Goal: Understand process/instructions: Learn about a topic

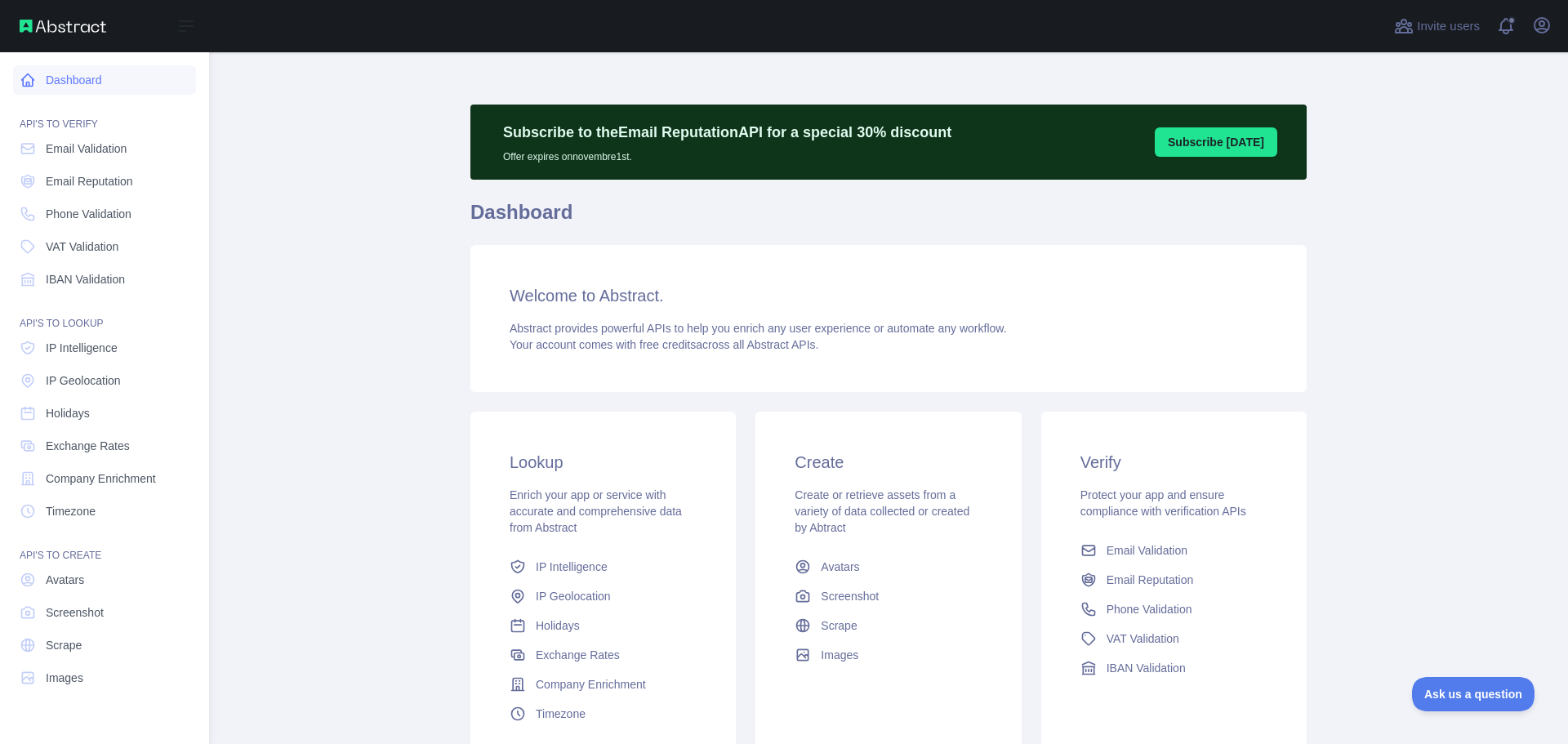
click at [29, 85] on icon at bounding box center [27, 80] width 12 height 12
click at [78, 265] on link "IBAN Validation" at bounding box center [105, 279] width 183 height 29
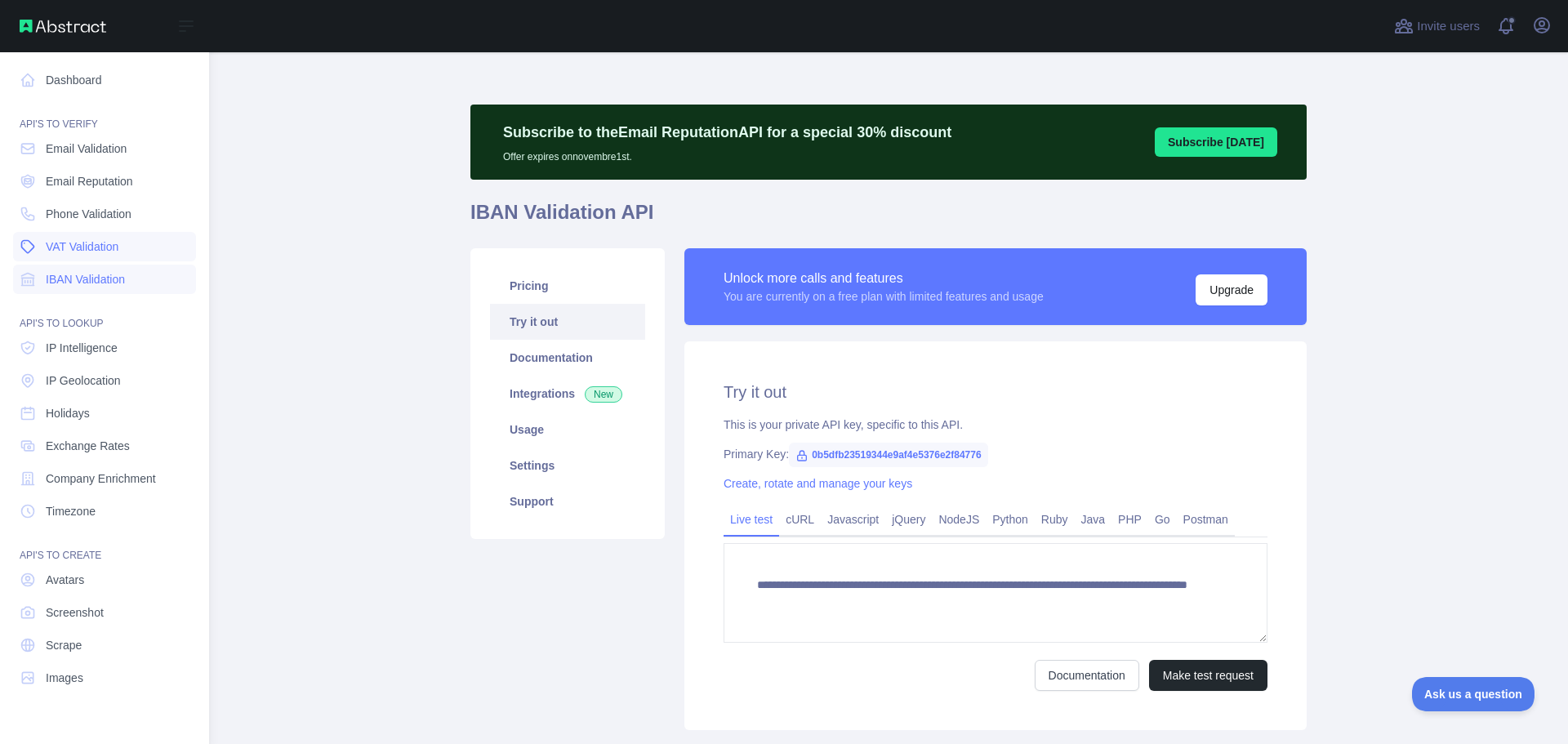
click at [78, 246] on span "VAT Validation" at bounding box center [82, 246] width 72 height 17
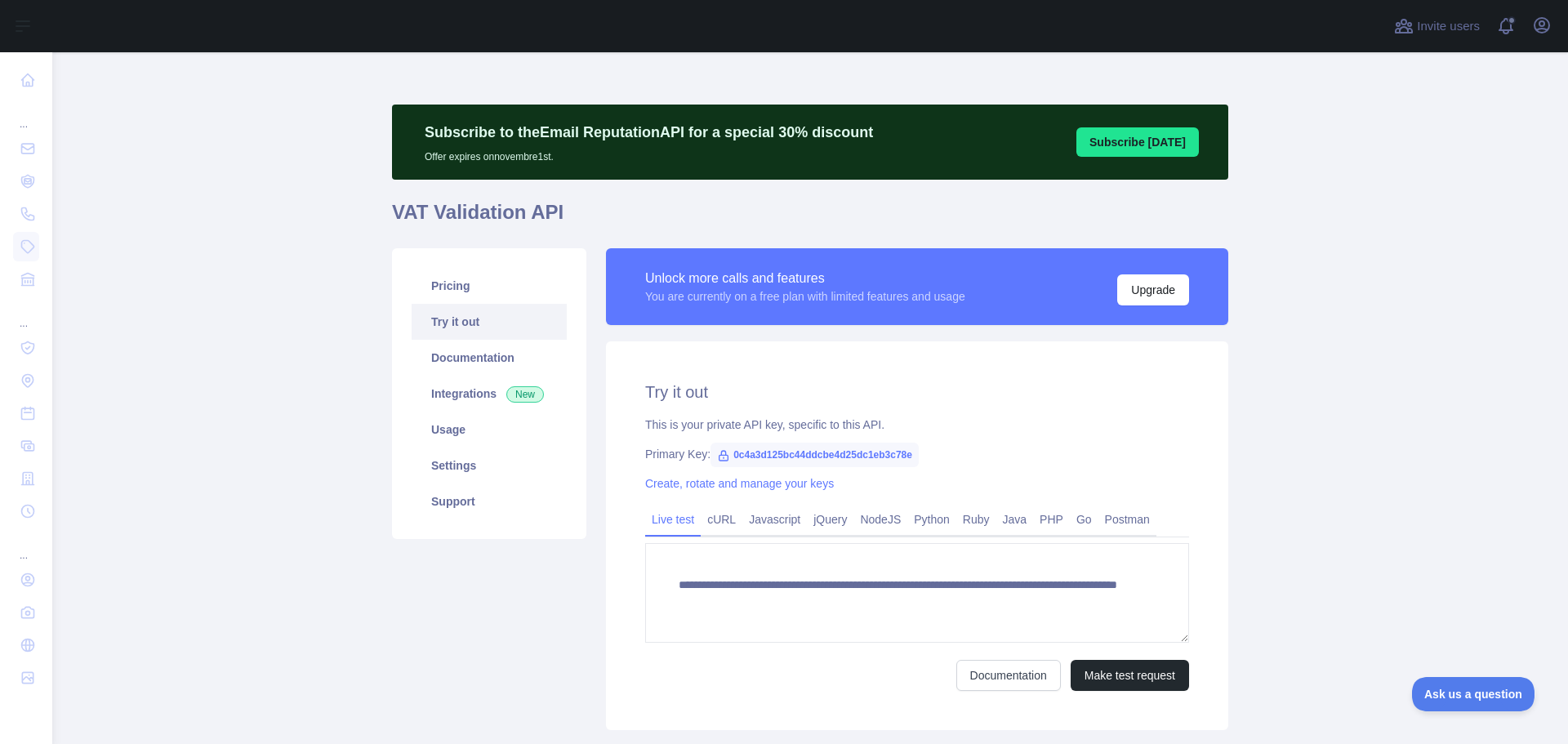
click at [826, 454] on span "0c4a3d125bc44ddcbe4d25dc1eb3c78e" at bounding box center [815, 454] width 208 height 24
copy span "0c4a3d125bc44ddcbe4d25dc1eb3c78e"
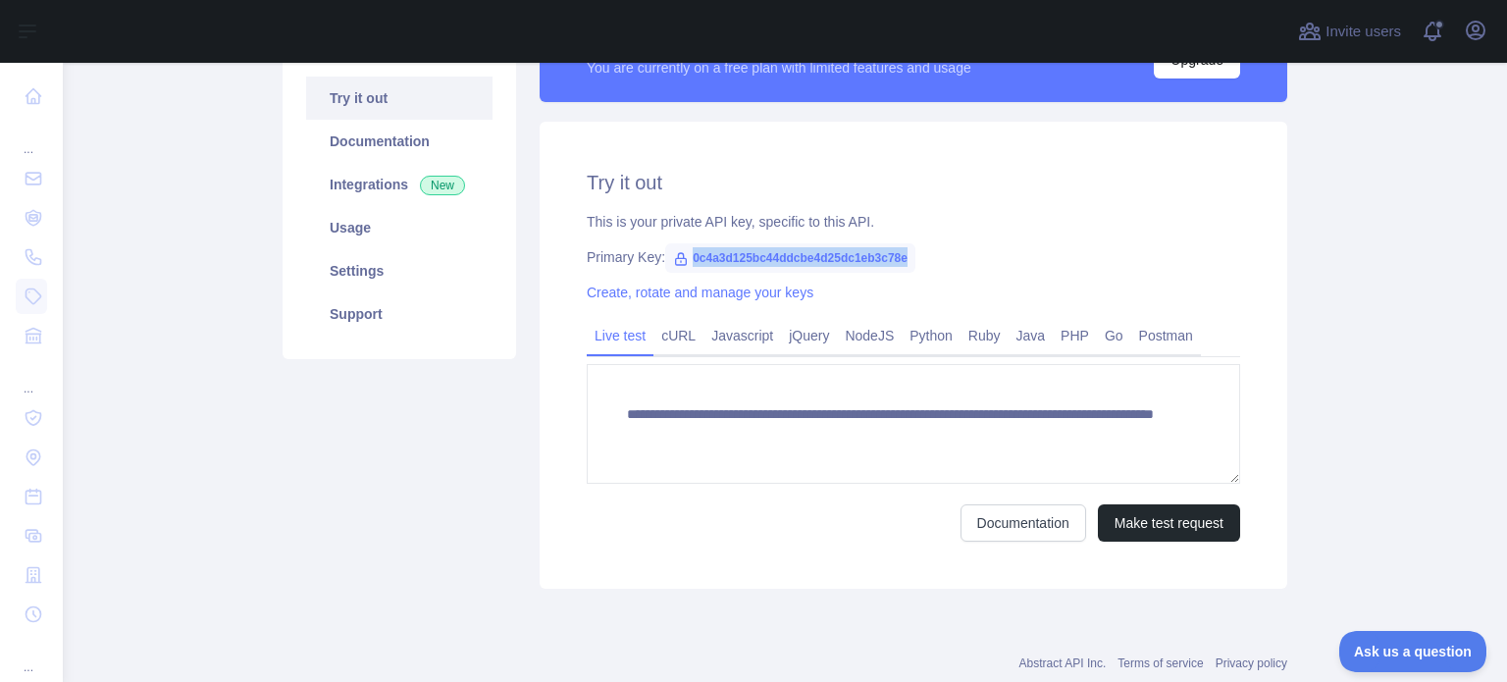
scroll to position [294, 0]
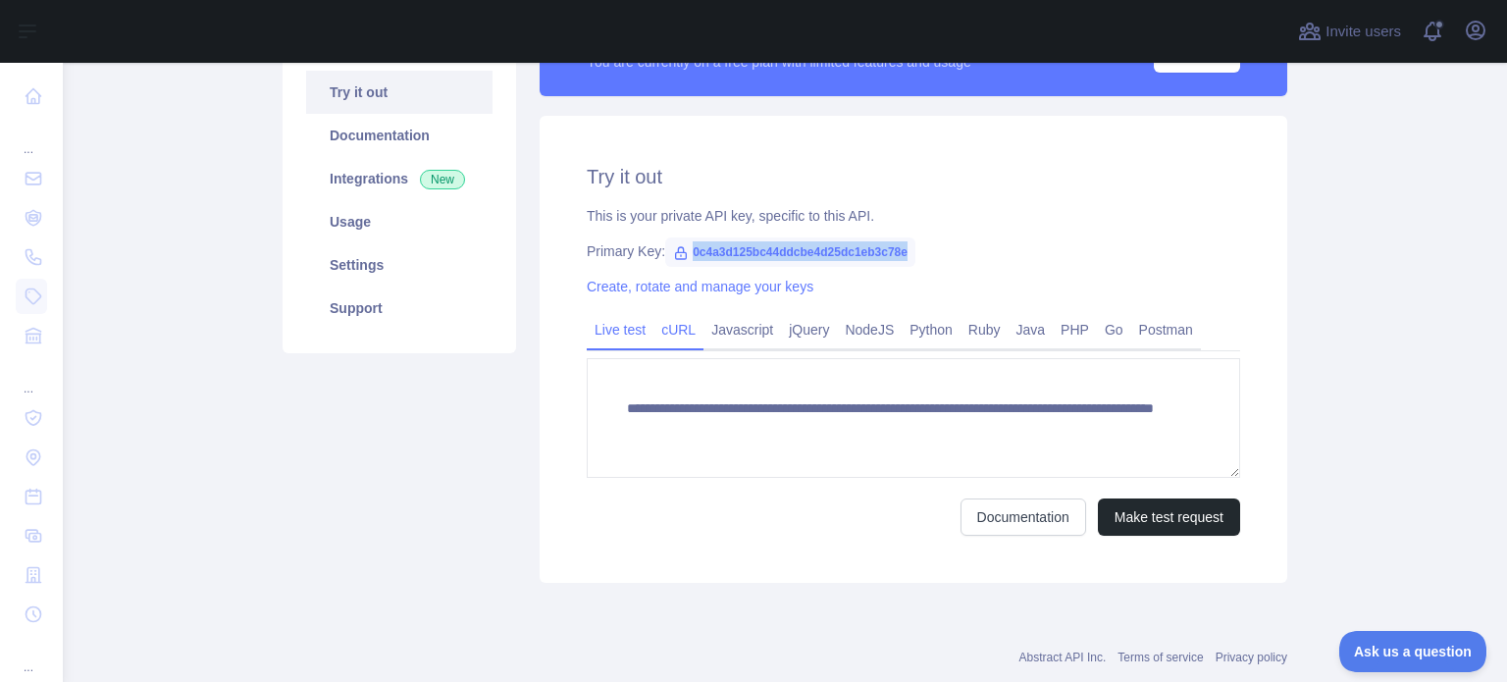
click at [668, 333] on link "cURL" at bounding box center [678, 329] width 50 height 31
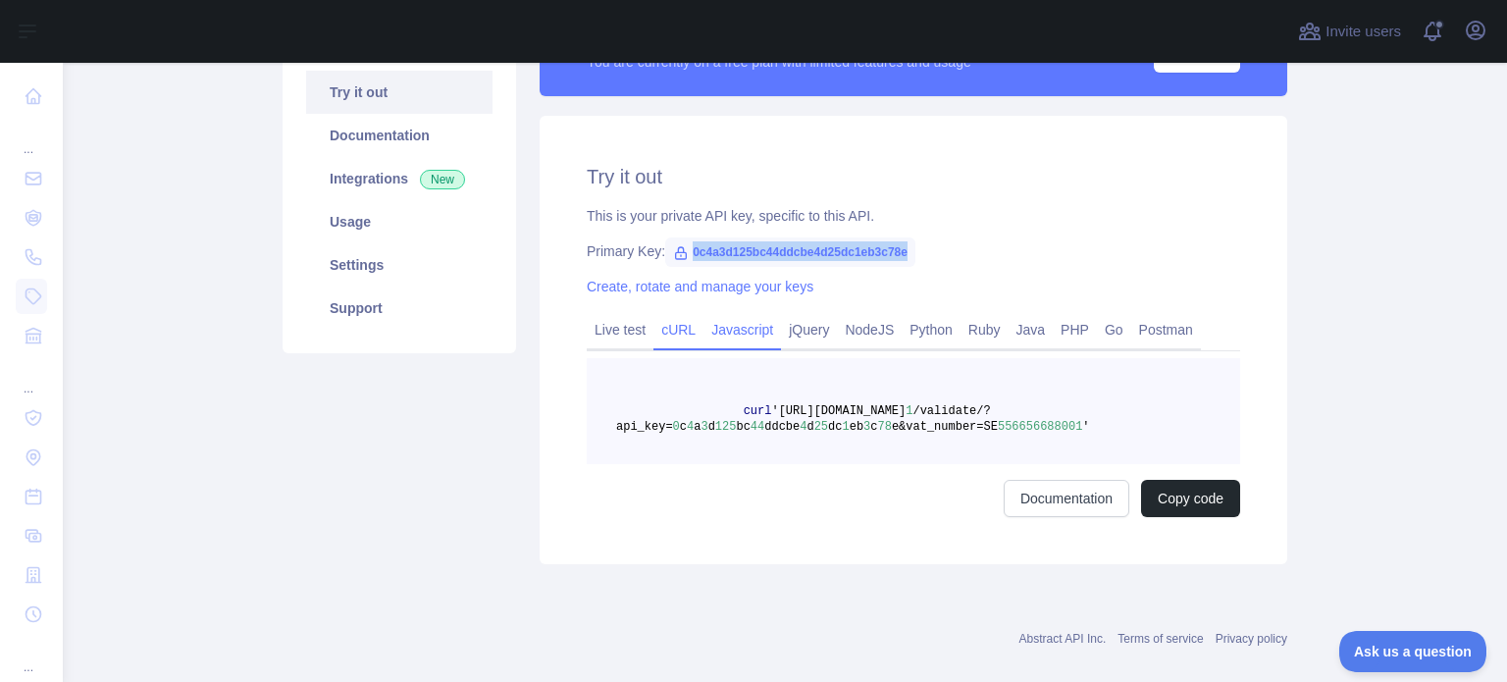
click at [748, 340] on link "Javascript" at bounding box center [742, 329] width 78 height 31
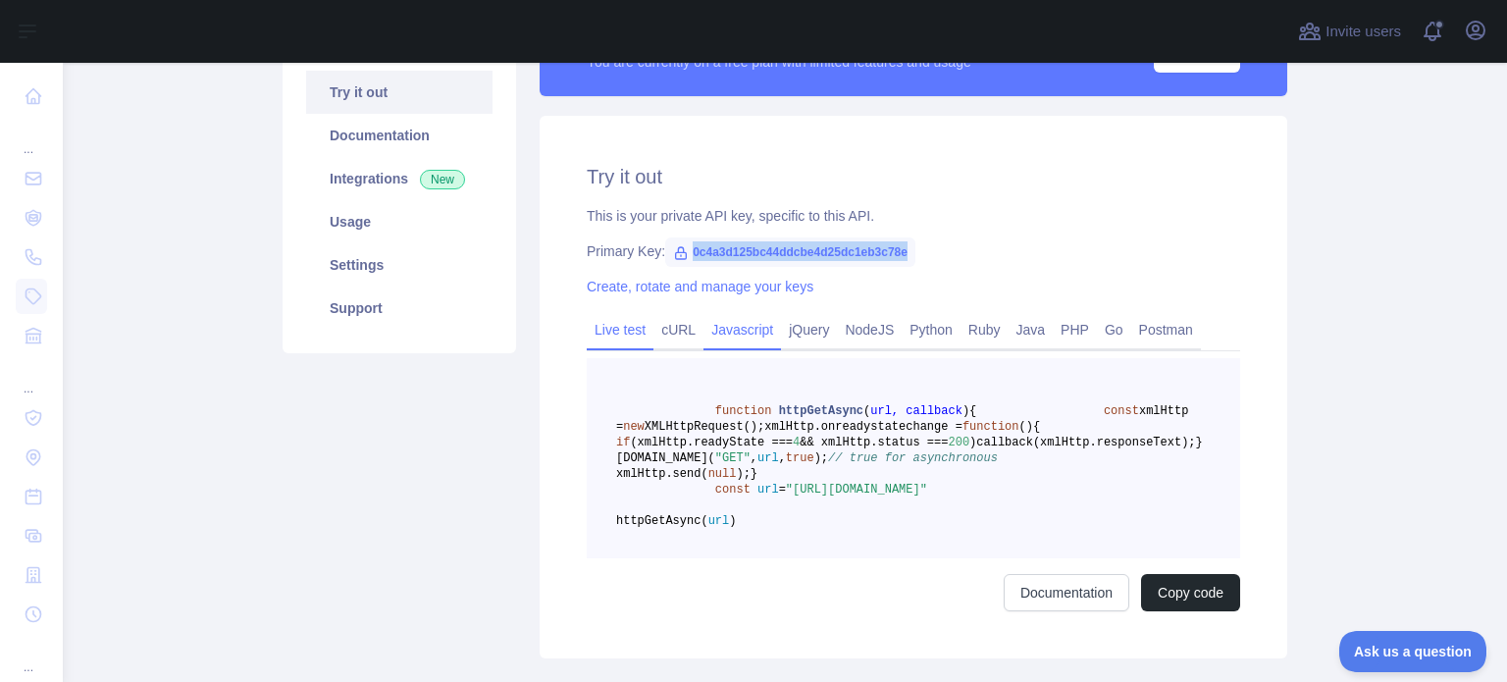
click at [637, 336] on link "Live test" at bounding box center [620, 329] width 67 height 31
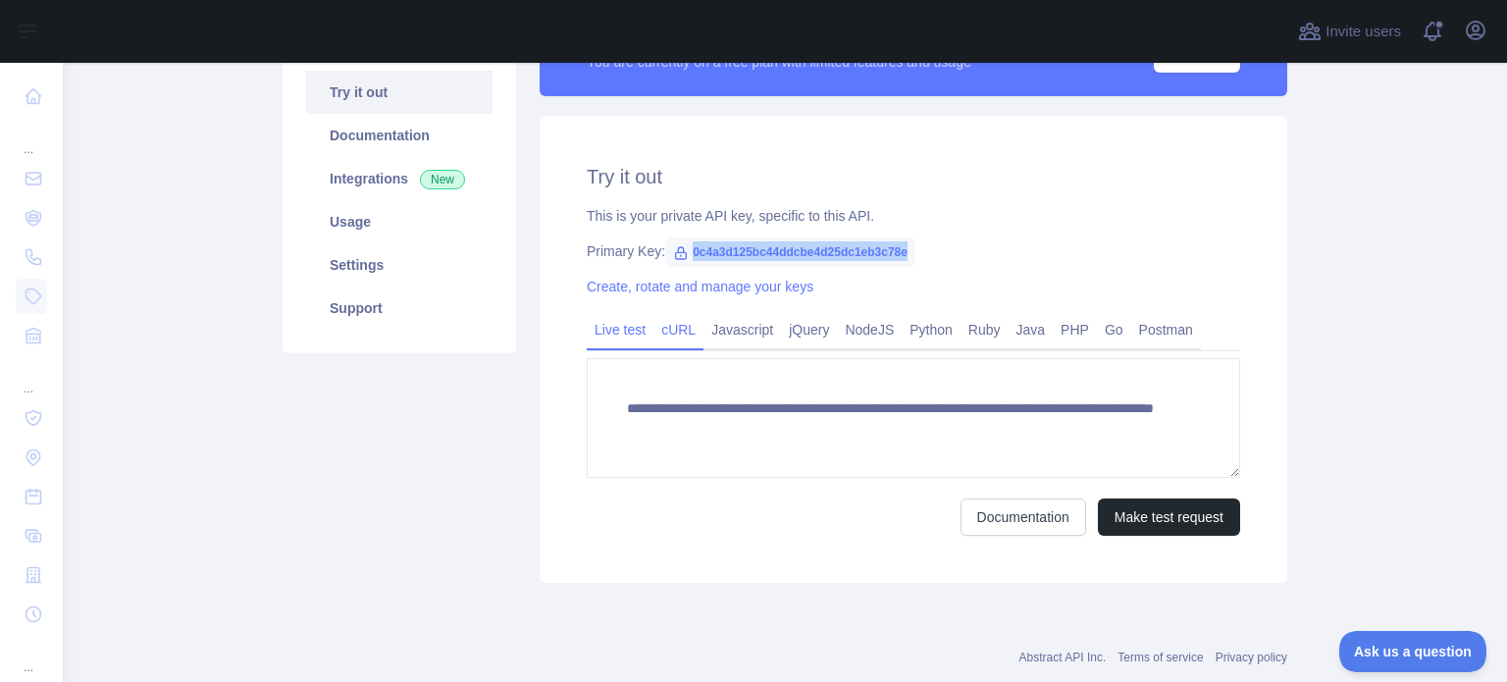
click at [664, 333] on link "cURL" at bounding box center [678, 329] width 50 height 31
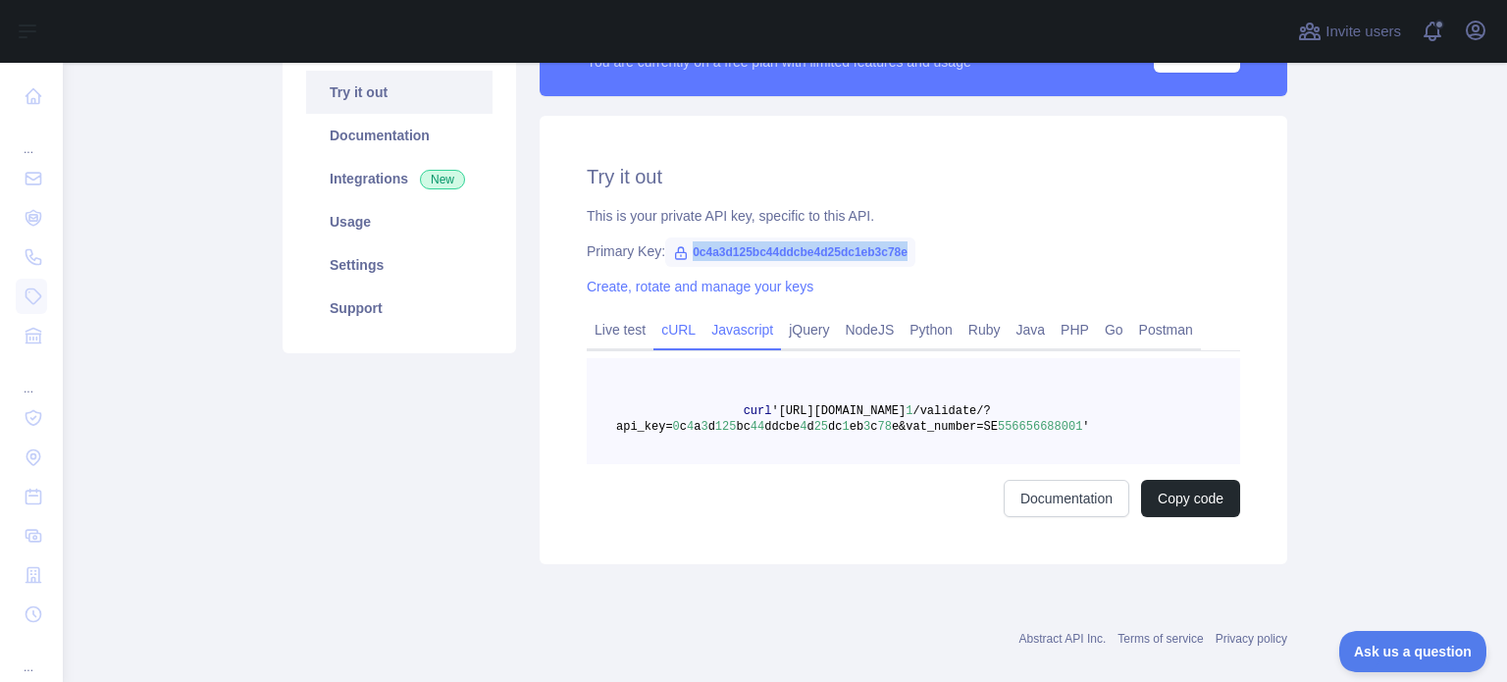
click at [726, 335] on link "Javascript" at bounding box center [742, 329] width 78 height 31
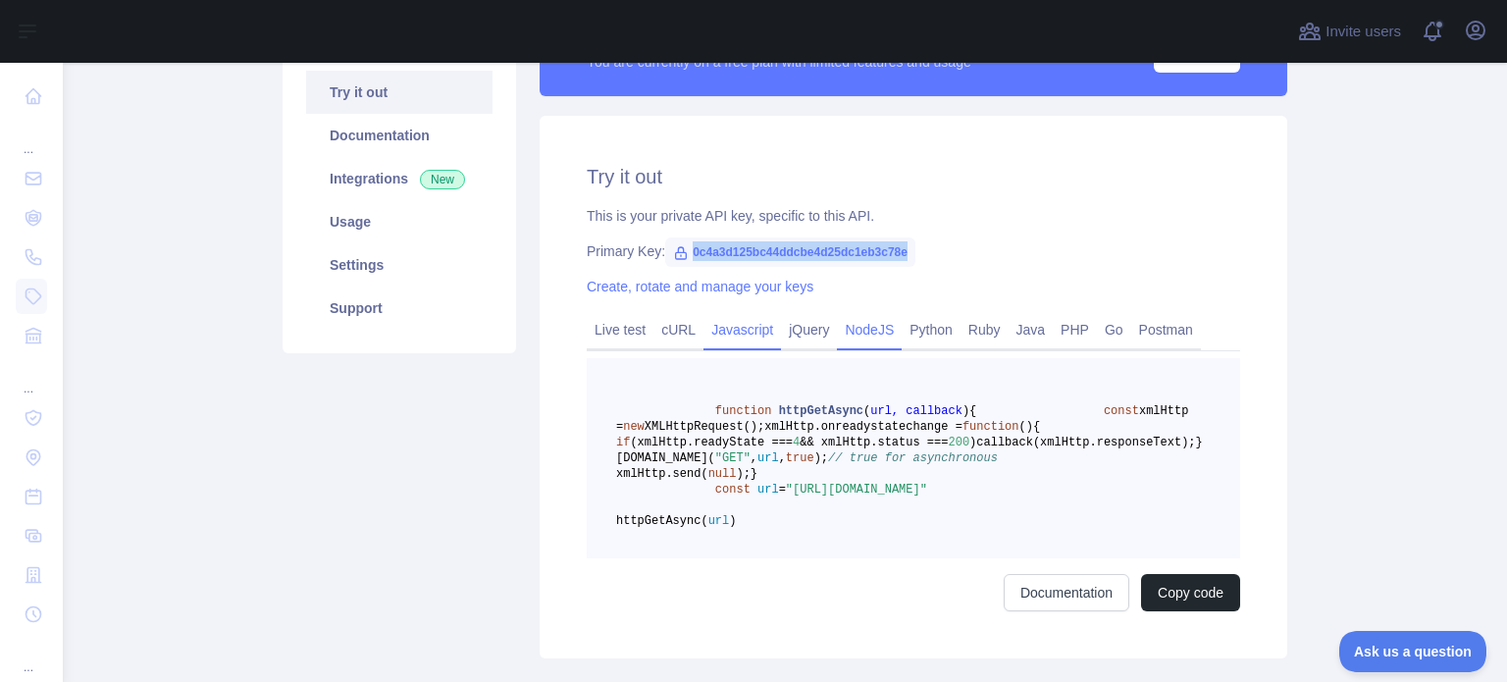
click at [880, 335] on link "NodeJS" at bounding box center [869, 329] width 65 height 31
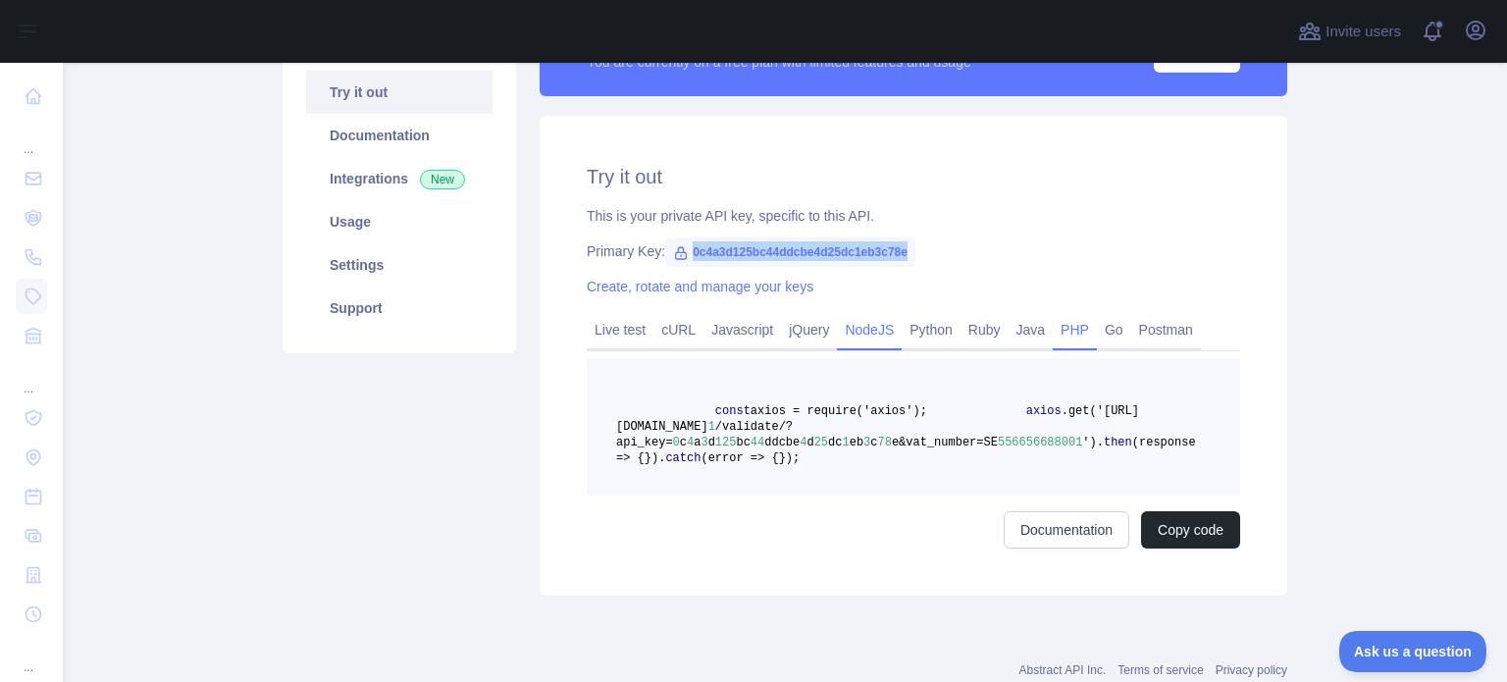
click at [1053, 320] on link "PHP" at bounding box center [1075, 329] width 44 height 31
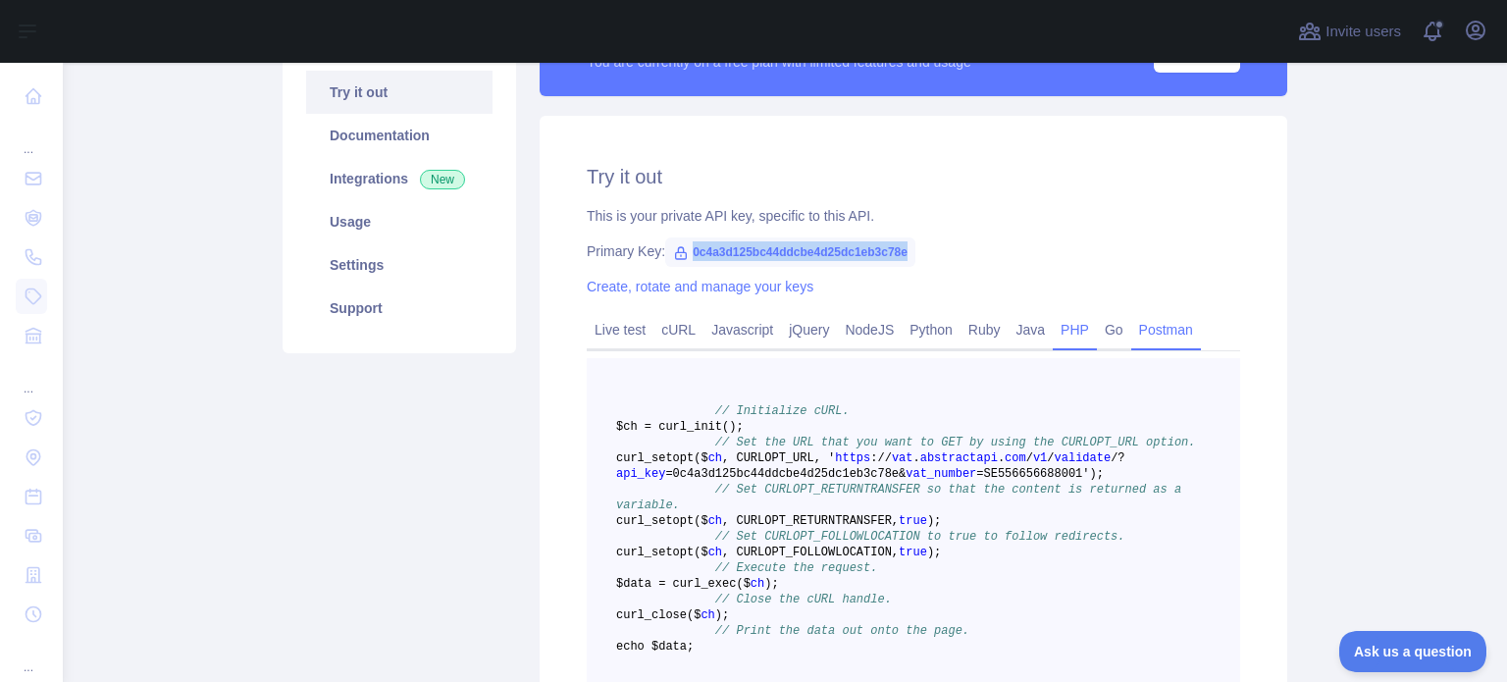
click at [1150, 329] on link "Postman" at bounding box center [1166, 329] width 70 height 31
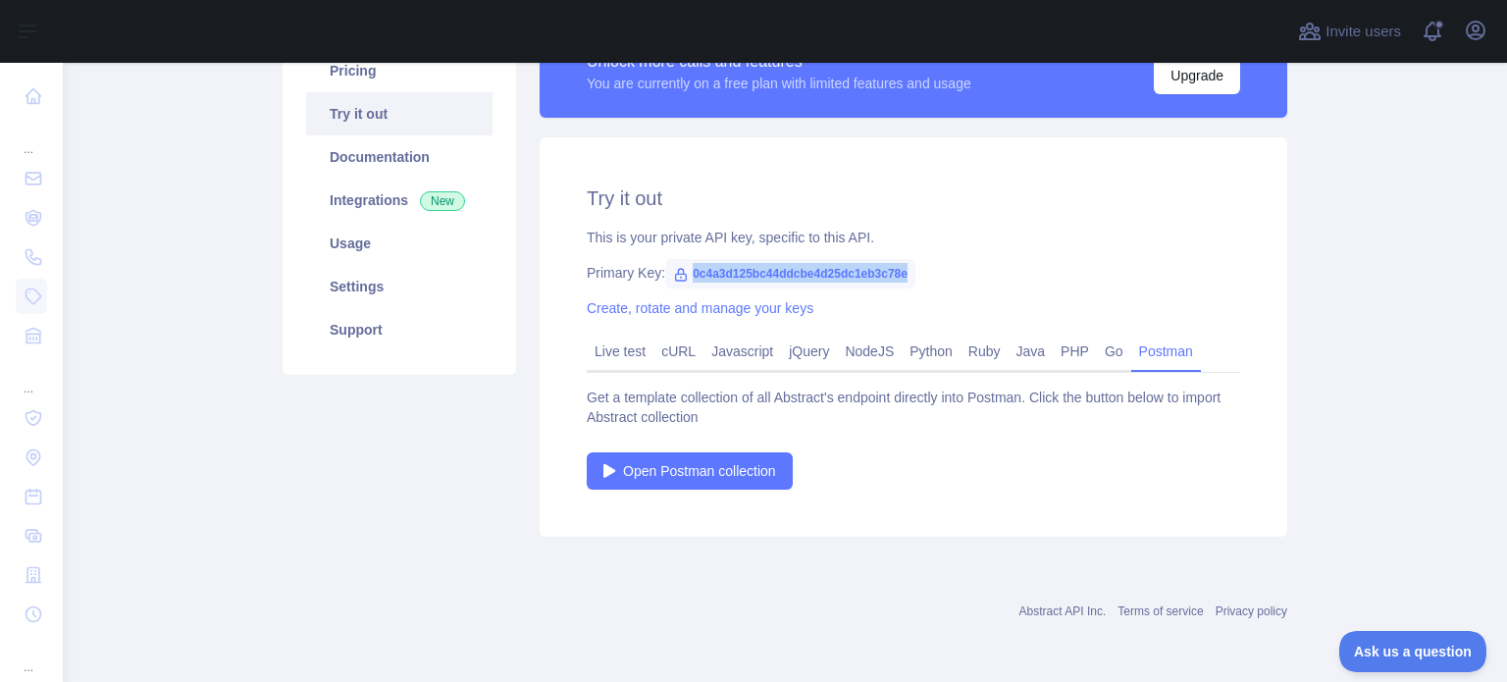
scroll to position [273, 0]
click at [1097, 352] on link "Go" at bounding box center [1114, 351] width 34 height 31
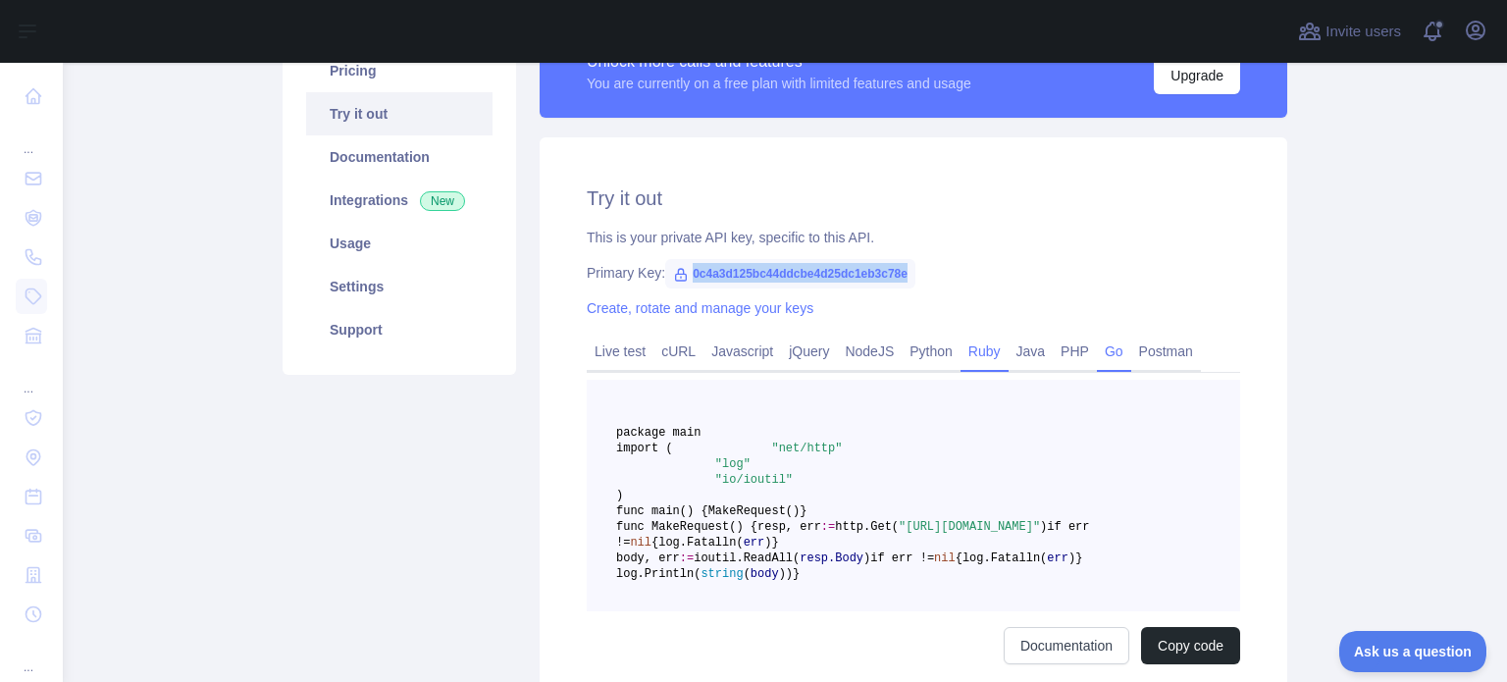
click at [985, 362] on link "Ruby" at bounding box center [984, 351] width 48 height 31
